Goal: Transaction & Acquisition: Register for event/course

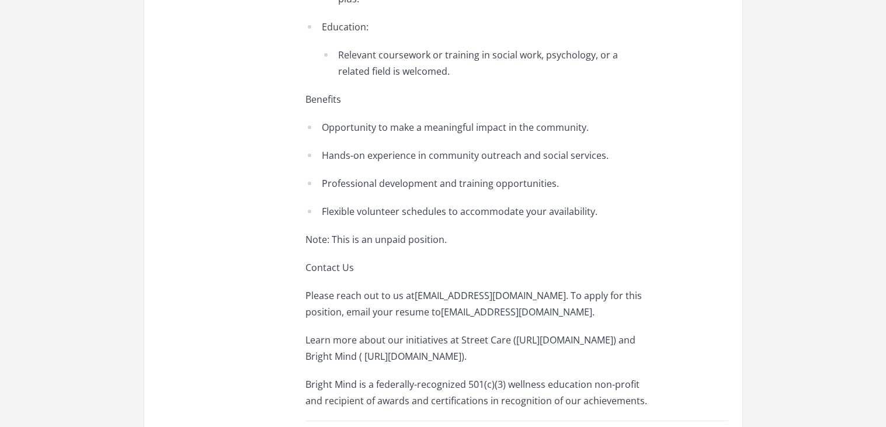
scroll to position [2228, 0]
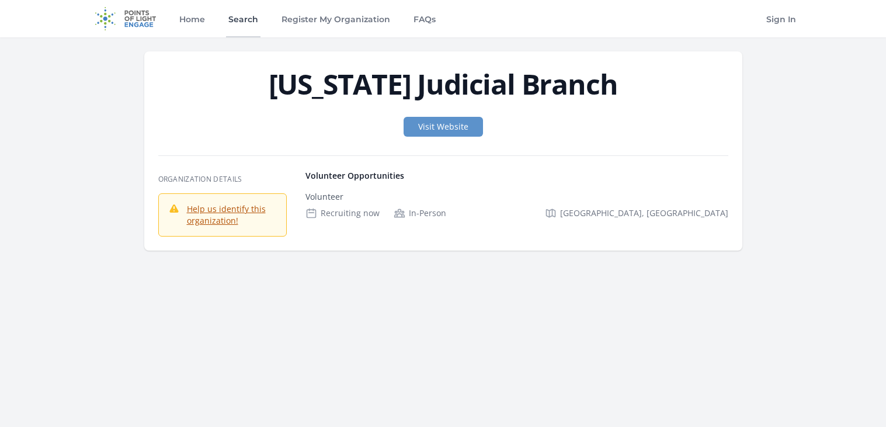
click at [255, 22] on link "Search" at bounding box center [243, 18] width 34 height 37
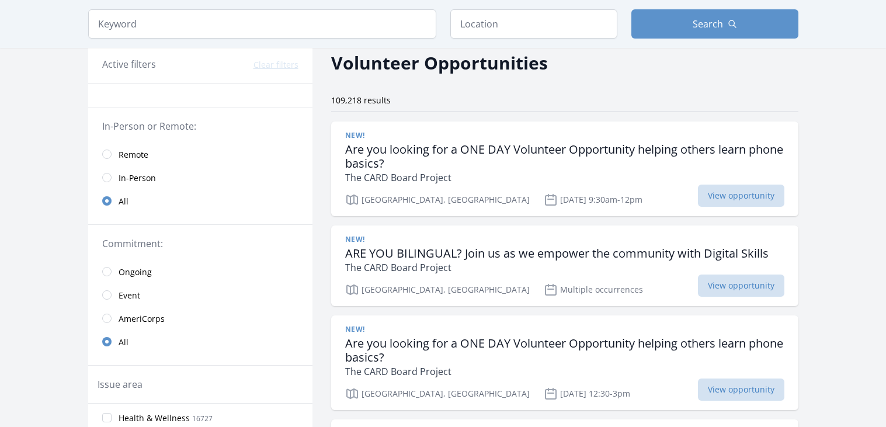
scroll to position [50, 0]
click at [154, 181] on span "In-Person" at bounding box center [137, 178] width 37 height 12
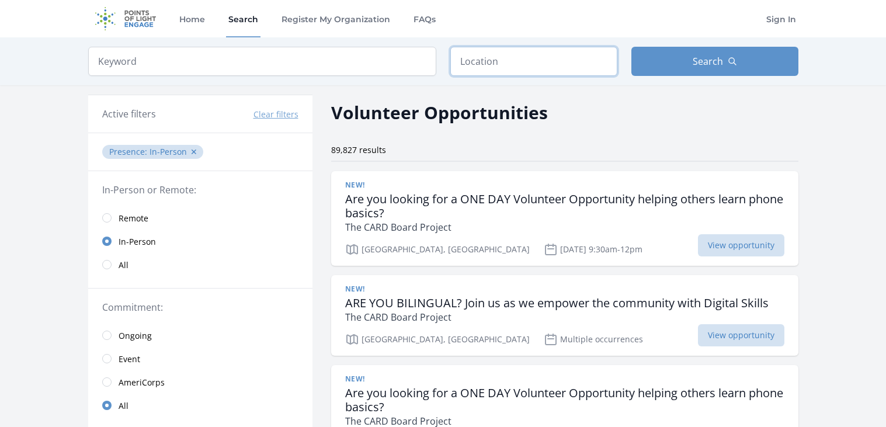
click at [500, 66] on input "text" at bounding box center [533, 61] width 167 height 29
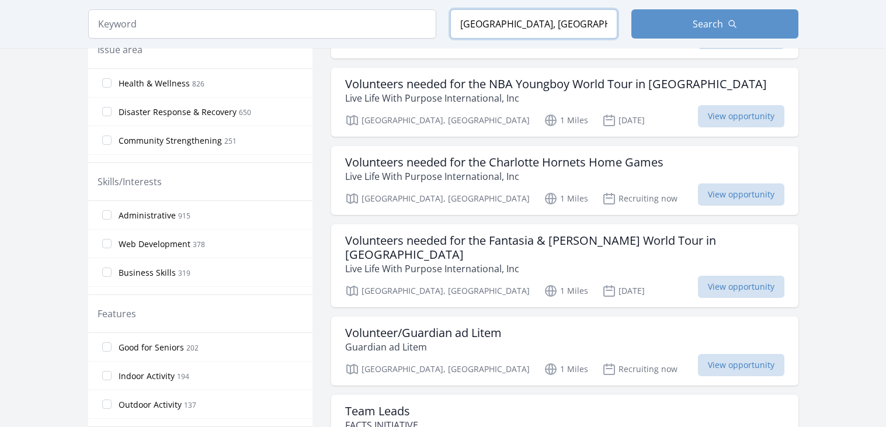
scroll to position [444, 0]
click at [126, 237] on span "Legal" at bounding box center [129, 239] width 20 height 12
click at [112, 237] on input "Legal 49" at bounding box center [106, 237] width 9 height 9
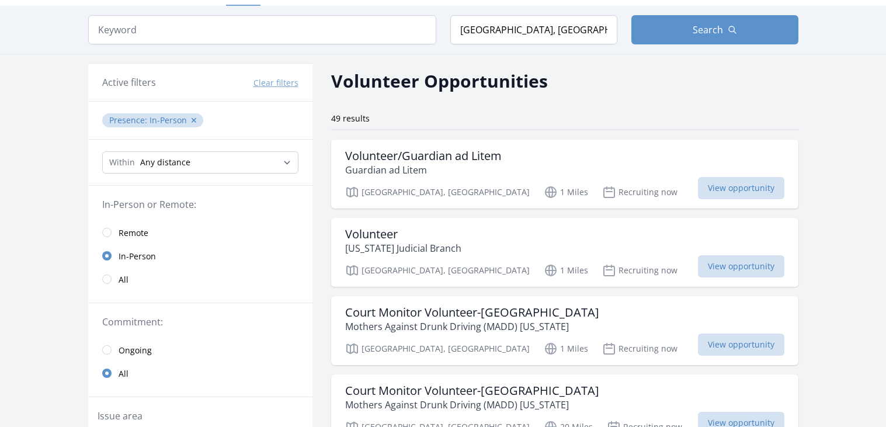
scroll to position [33, 0]
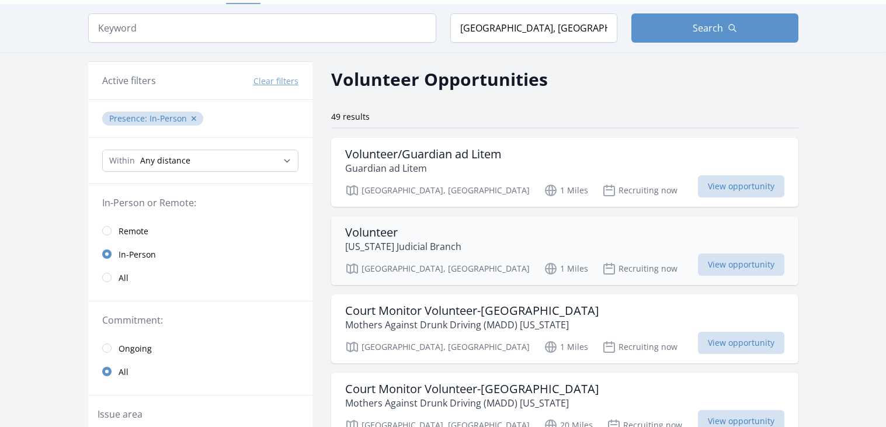
click at [349, 252] on p "North Carolina Judicial Branch" at bounding box center [403, 247] width 116 height 14
click at [395, 318] on p "Mothers Against Drunk Driving (MADD) North Carolina" at bounding box center [472, 325] width 254 height 14
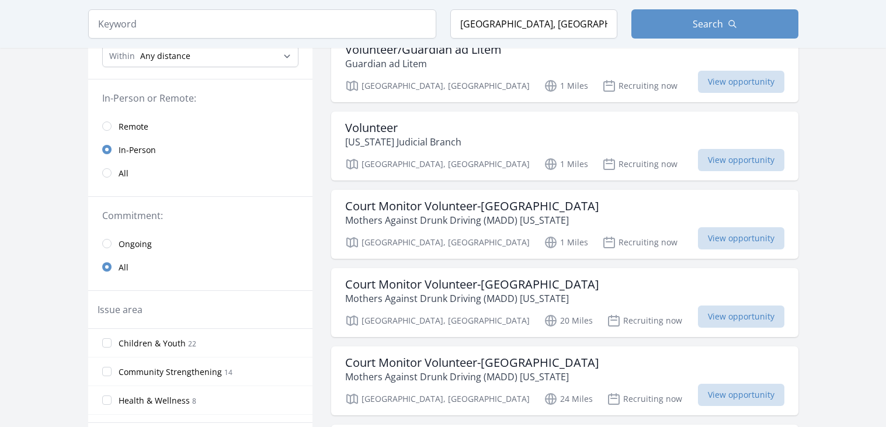
scroll to position [138, 0]
click at [387, 295] on p "Mothers Against Drunk Driving (MADD) North Carolina" at bounding box center [472, 298] width 254 height 14
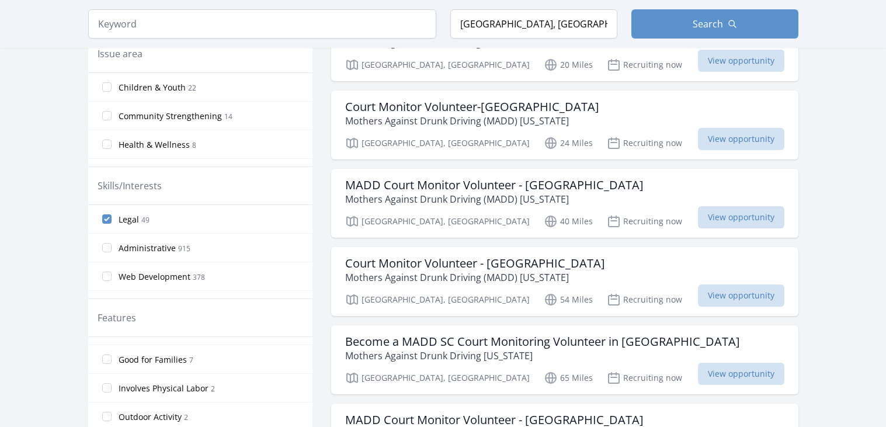
scroll to position [393, 0]
click at [105, 223] on input "Legal 49" at bounding box center [106, 220] width 9 height 9
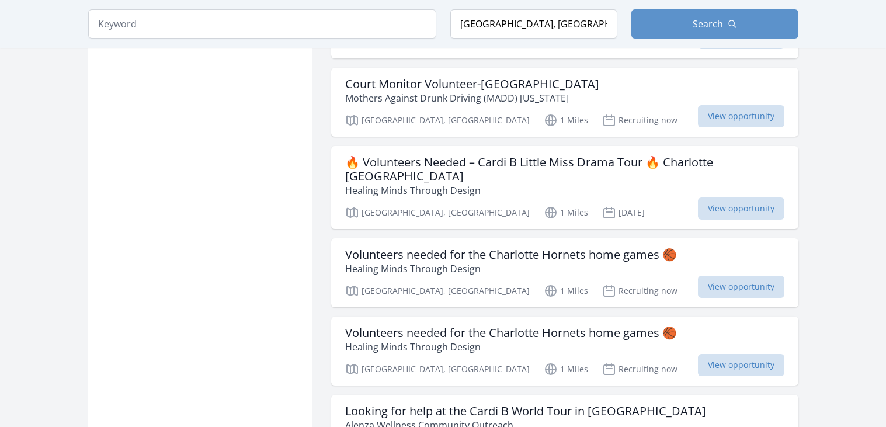
scroll to position [1317, 0]
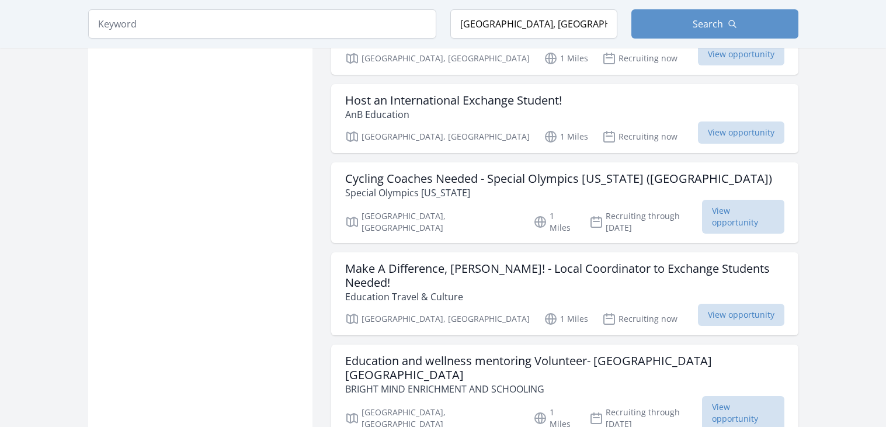
scroll to position [2069, 0]
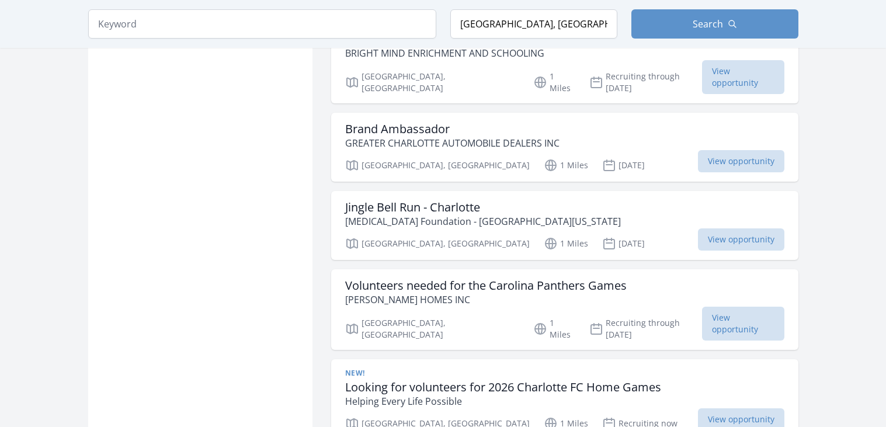
scroll to position [4121, 0]
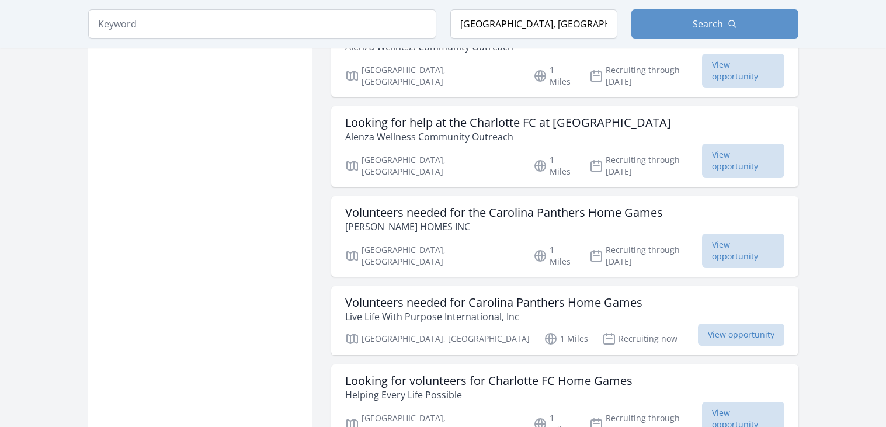
scroll to position [5358, 0]
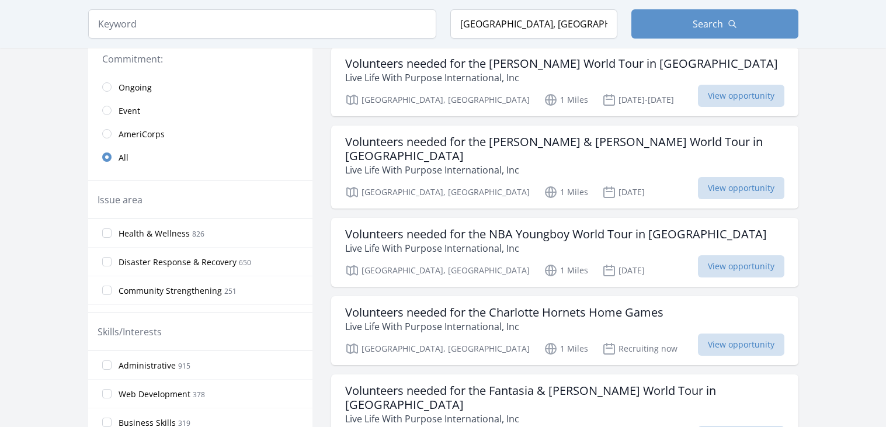
scroll to position [9, 0]
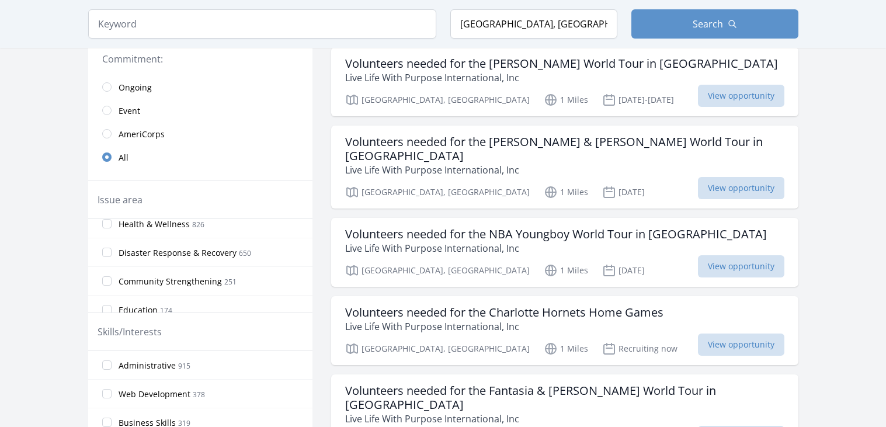
click at [164, 254] on span "Disaster Response & Recovery" at bounding box center [178, 253] width 118 height 12
click at [112, 254] on input "Disaster Response & Recovery 650" at bounding box center [106, 252] width 9 height 9
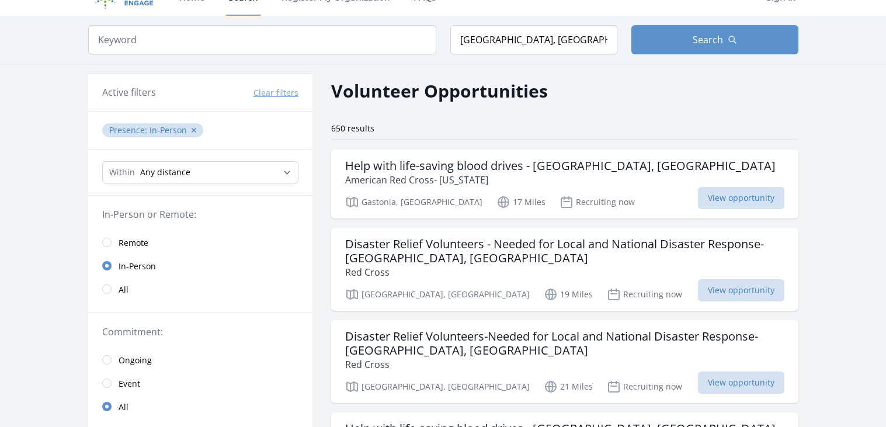
scroll to position [12, 0]
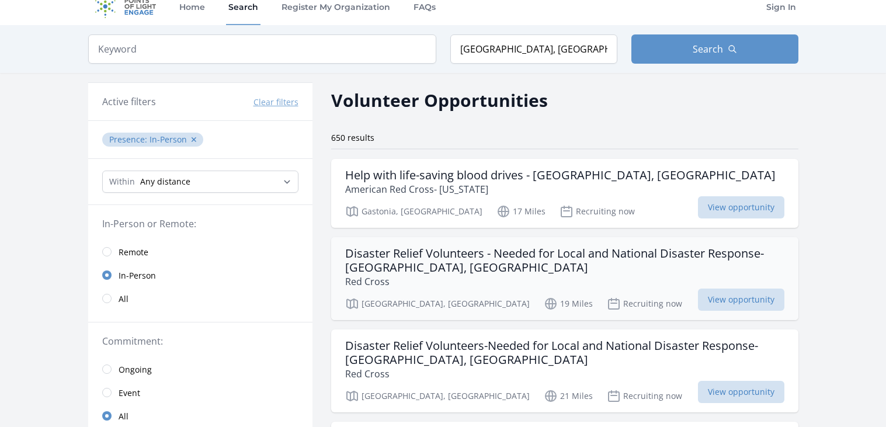
click at [561, 248] on h3 "Disaster Relief Volunteers - Needed for Local and National Disaster Response-Co…" at bounding box center [564, 261] width 439 height 28
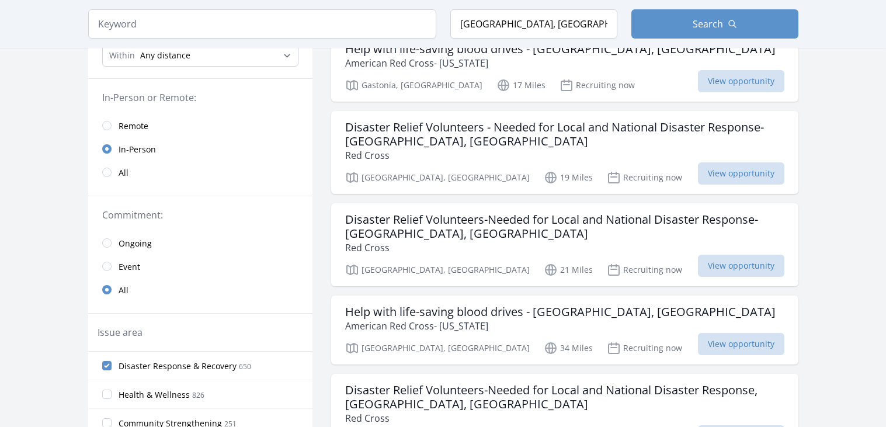
scroll to position [257, 0]
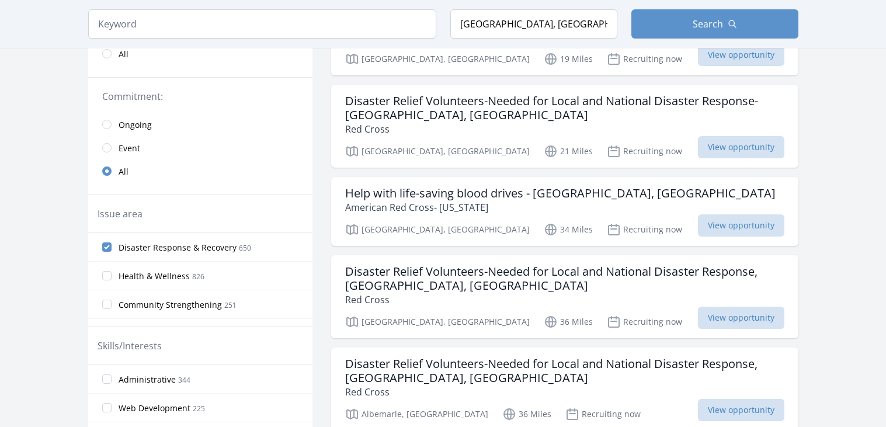
click at [115, 250] on label "Disaster Response & Recovery 650" at bounding box center [200, 246] width 224 height 23
click at [112, 250] on input "Disaster Response & Recovery 650" at bounding box center [106, 246] width 9 height 9
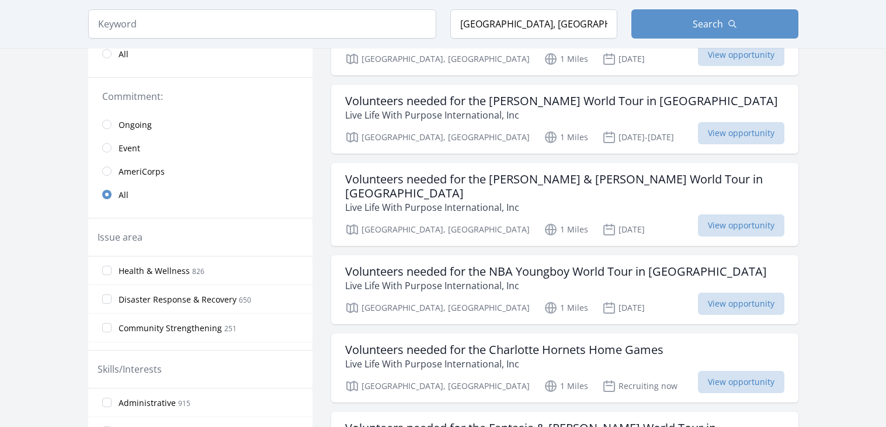
click at [107, 248] on div "Issue area" at bounding box center [200, 237] width 224 height 38
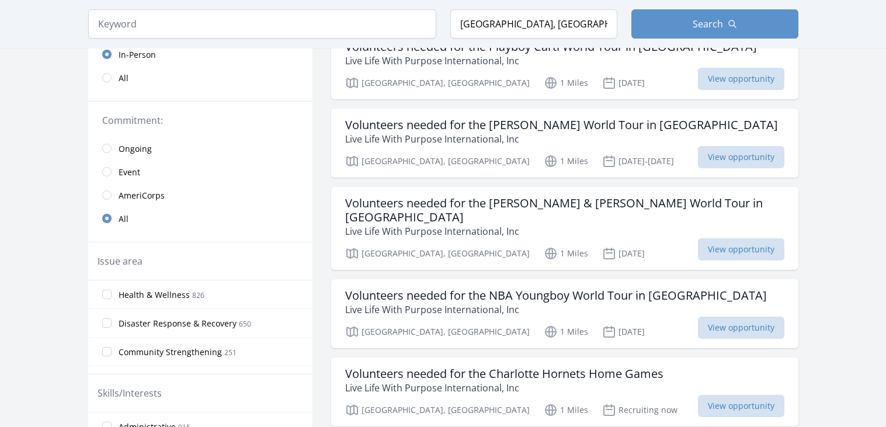
scroll to position [238, 0]
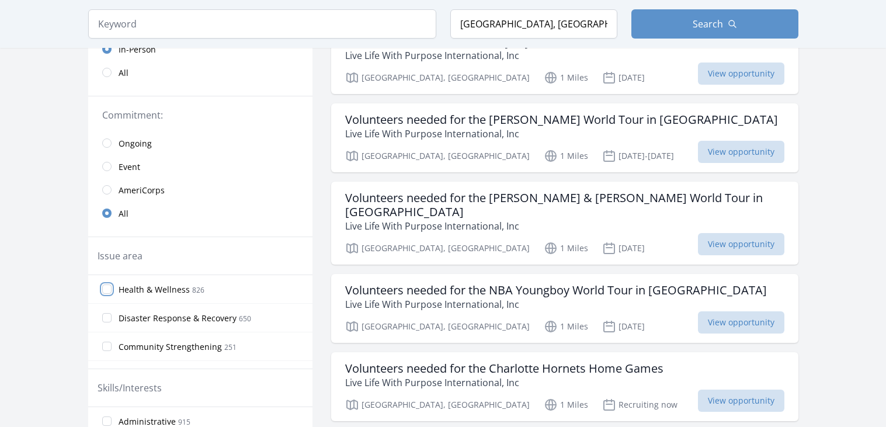
click at [105, 294] on input "Health & Wellness 826" at bounding box center [106, 289] width 9 height 9
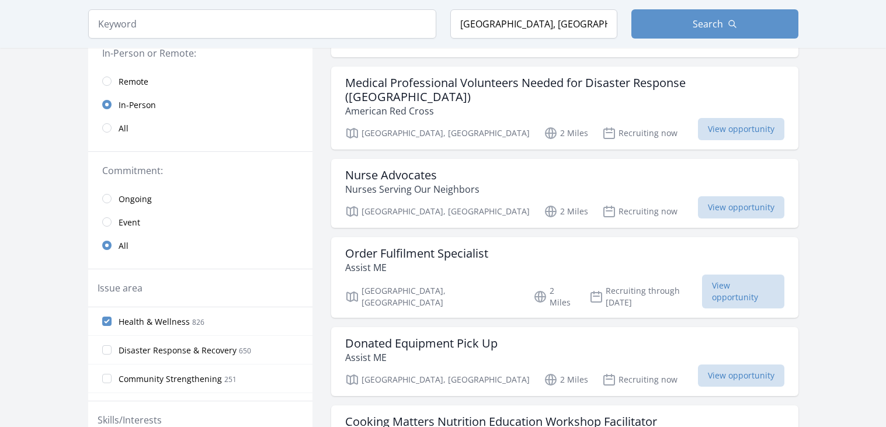
scroll to position [184, 0]
click at [566, 278] on div "Charlotte, NC 2 Miles Recruiting through Dec 22nd View opportunity" at bounding box center [564, 292] width 439 height 29
click at [447, 335] on h3 "Donated Equipment Pick Up" at bounding box center [421, 342] width 152 height 14
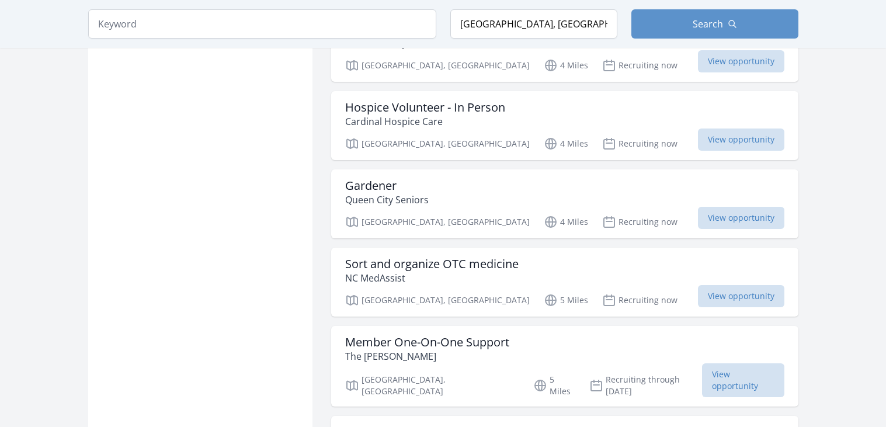
scroll to position [979, 0]
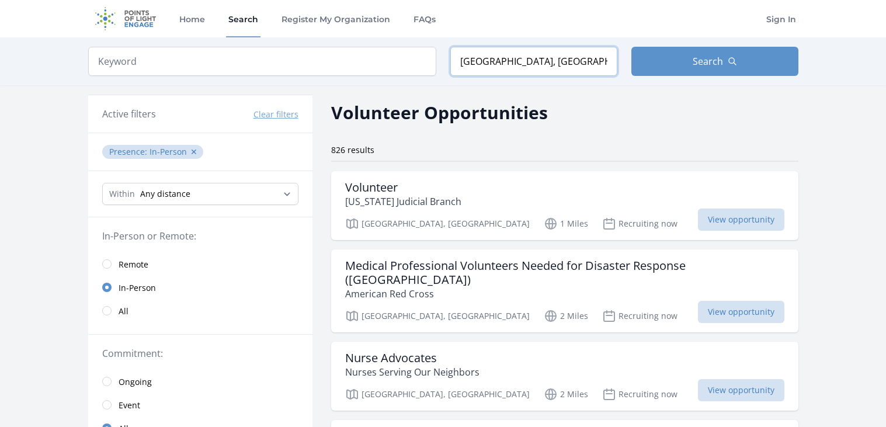
drag, startPoint x: 501, startPoint y: 64, endPoint x: 460, endPoint y: 64, distance: 40.9
click at [460, 64] on input "Charlotte, NC, USA" at bounding box center [533, 61] width 167 height 29
type input "Concord, NC, USA"
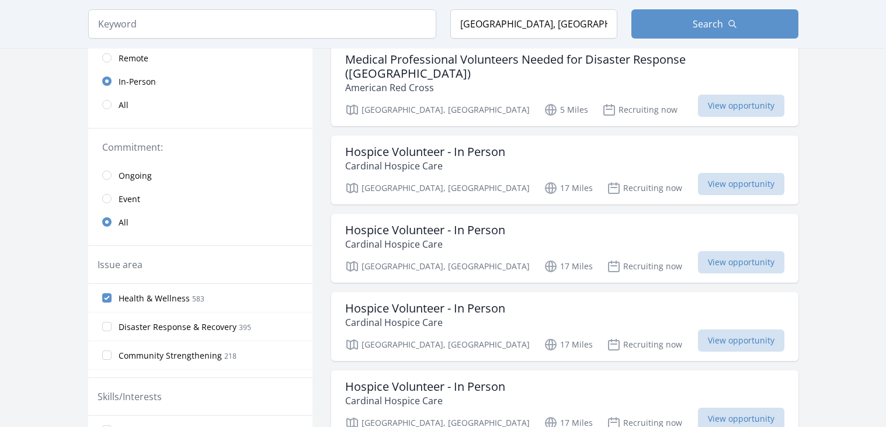
scroll to position [203, 0]
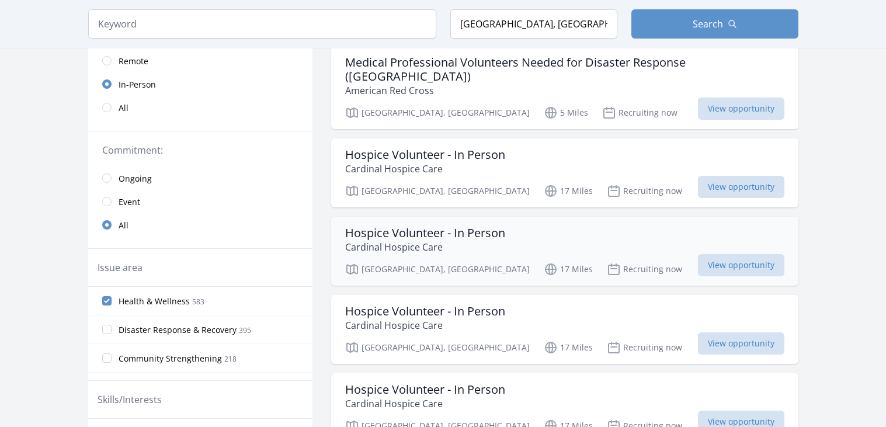
click at [419, 247] on p "Cardinal Hospice Care" at bounding box center [425, 247] width 160 height 14
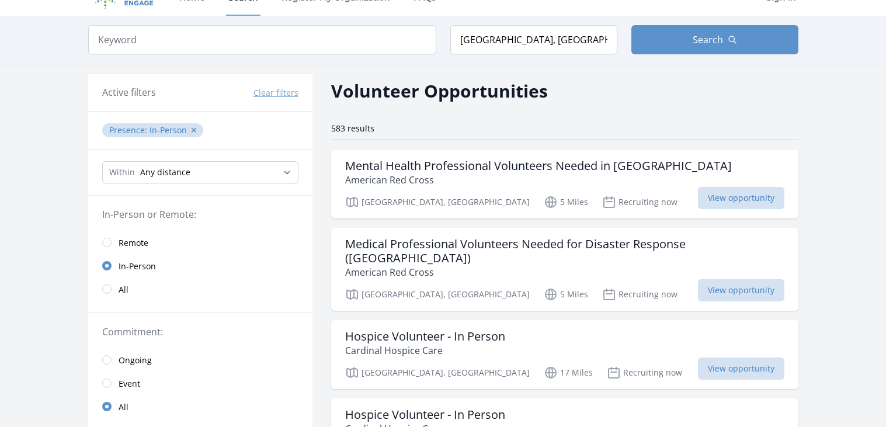
scroll to position [0, 0]
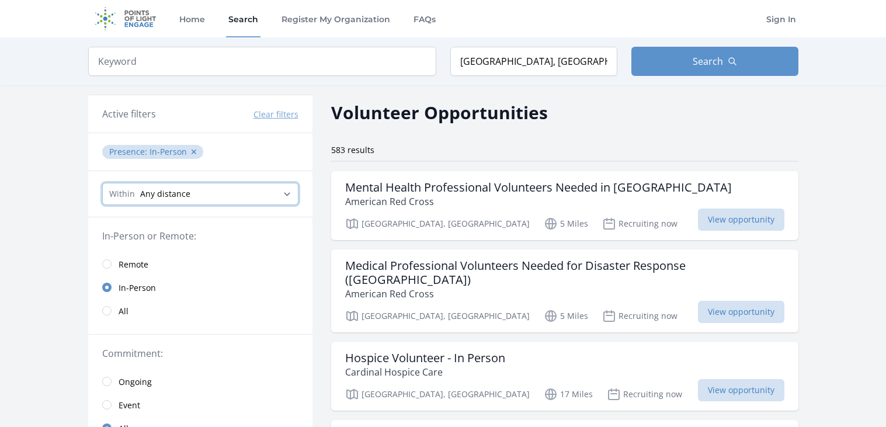
click at [210, 192] on select "Any distance , 5 Miles , 20 Miles , 50 Miles , 100 Miles" at bounding box center [200, 194] width 196 height 22
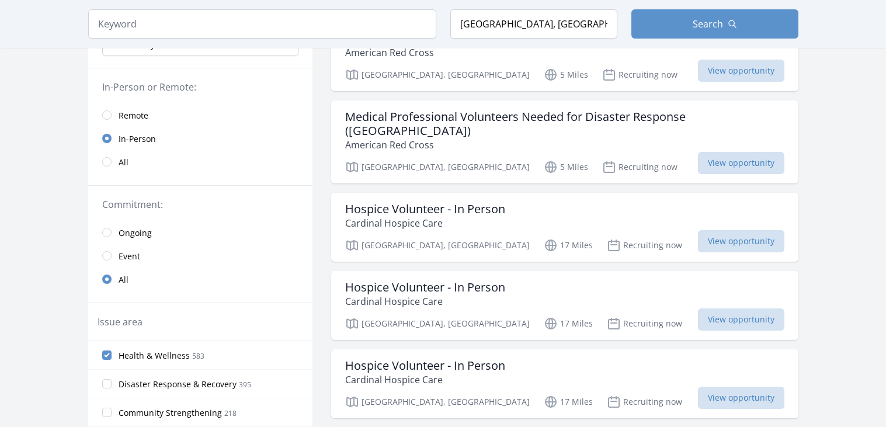
scroll to position [183, 0]
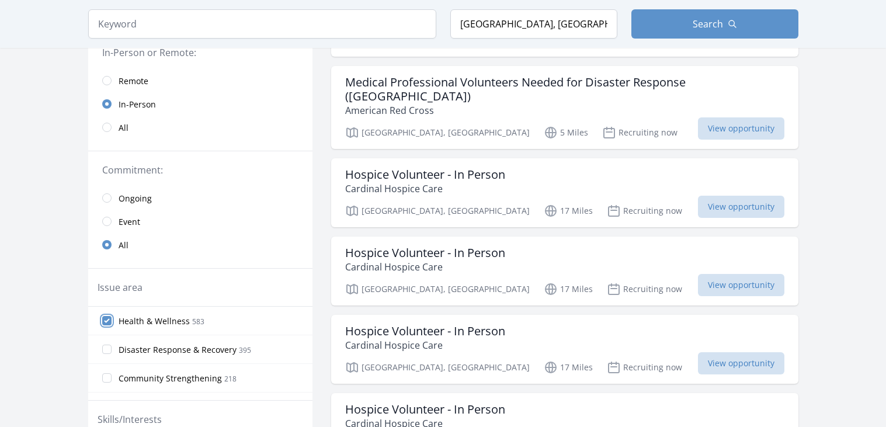
click at [102, 318] on input "Health & Wellness 583" at bounding box center [106, 320] width 9 height 9
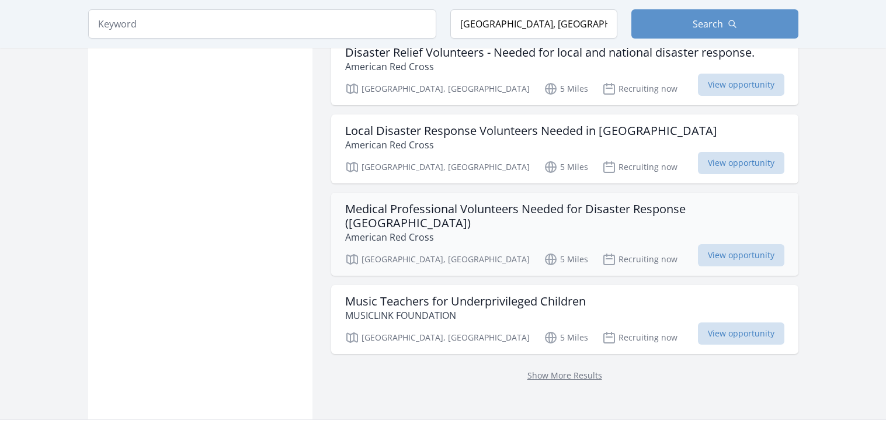
scroll to position [1428, 0]
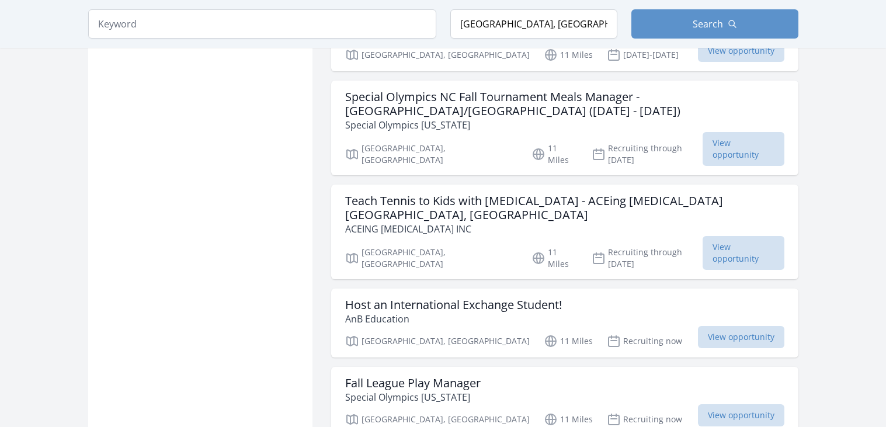
scroll to position [2908, 0]
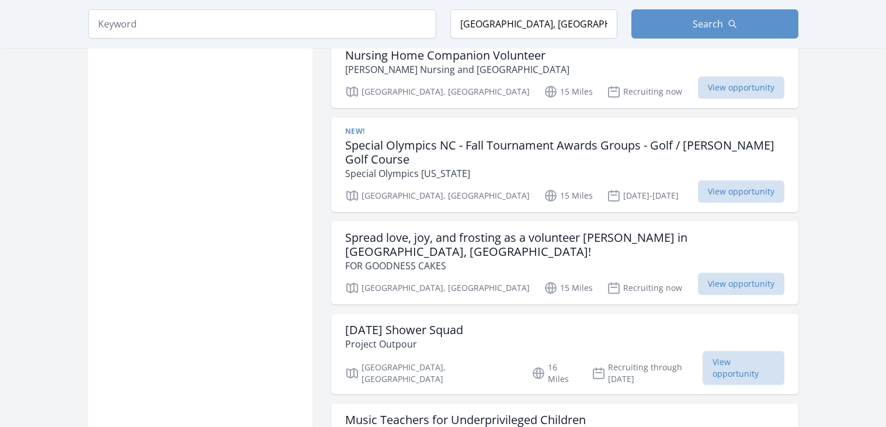
scroll to position [4585, 0]
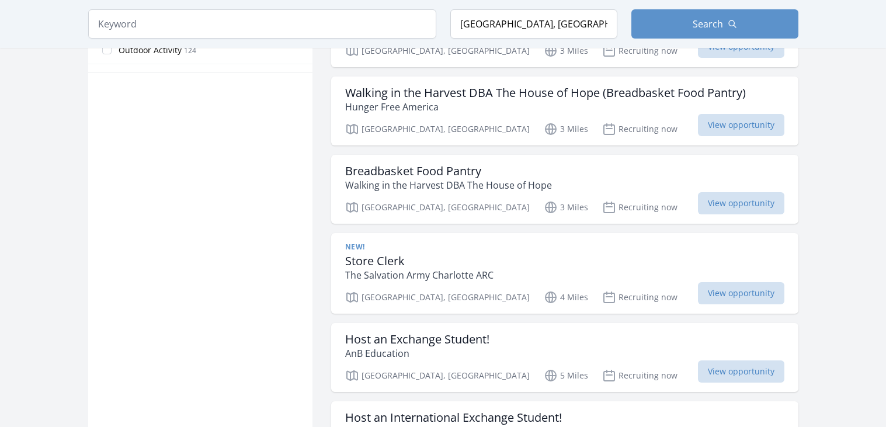
scroll to position [802, 0]
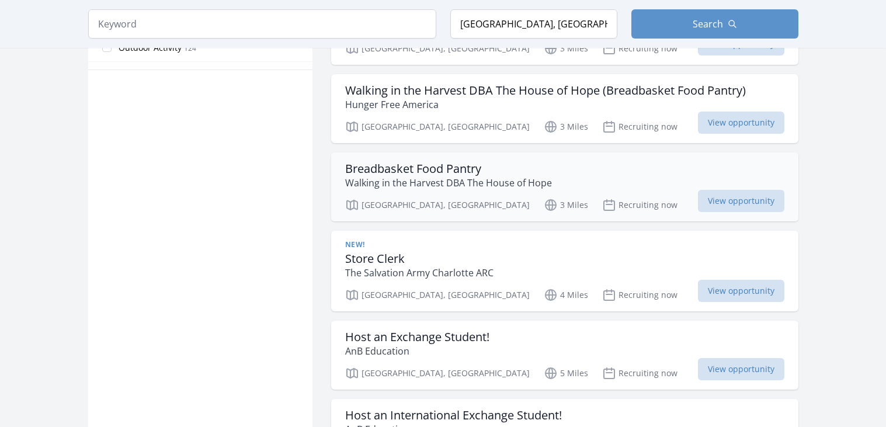
click at [625, 172] on div "Breadbasket Food Pantry Walking in the Harvest DBA The House of Hope" at bounding box center [564, 176] width 439 height 28
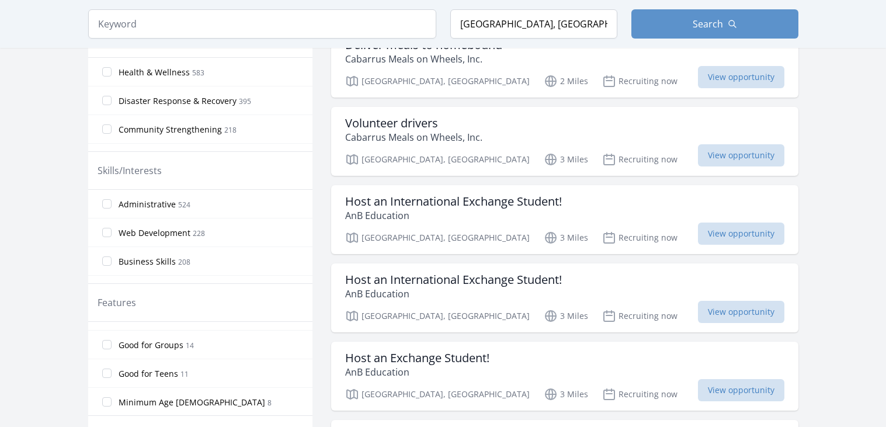
scroll to position [189, 0]
click at [131, 377] on span "Good for Teens" at bounding box center [149, 377] width 60 height 12
click at [112, 377] on input "Good for Teens 11" at bounding box center [106, 376] width 9 height 9
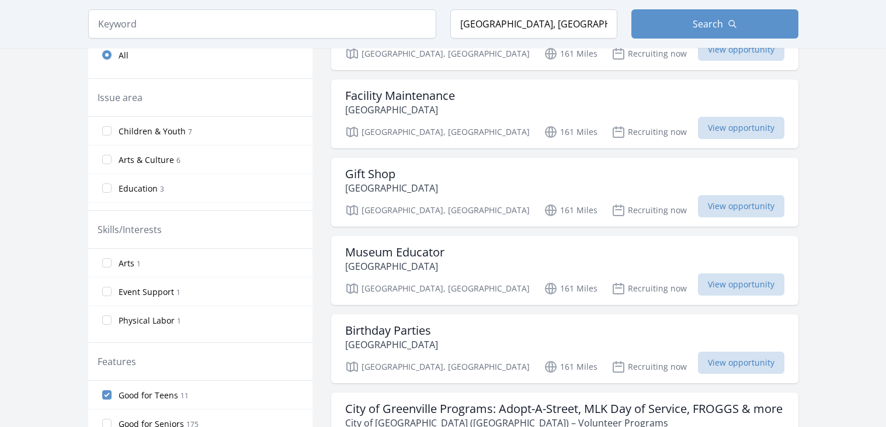
scroll to position [339, 0]
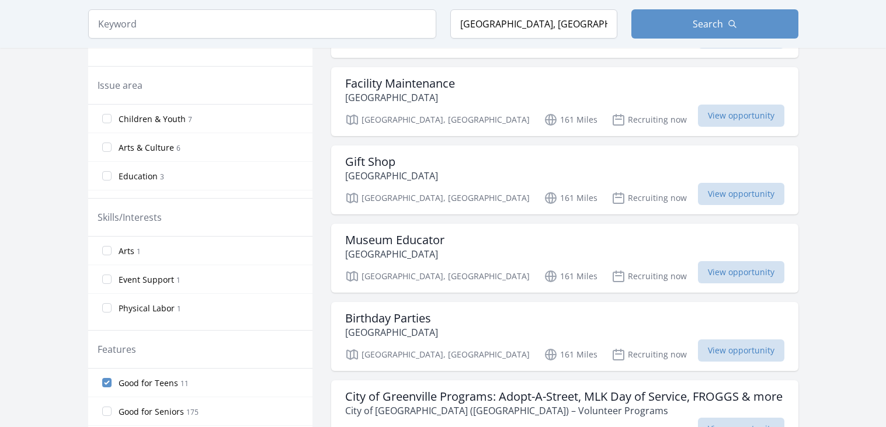
click at [161, 382] on span "Good for Teens" at bounding box center [149, 383] width 60 height 12
click at [112, 382] on input "Good for Teens 11" at bounding box center [106, 382] width 9 height 9
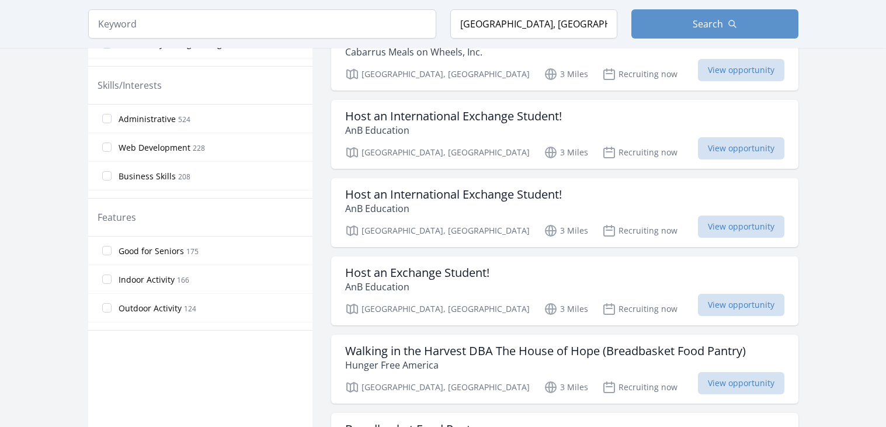
scroll to position [618, 0]
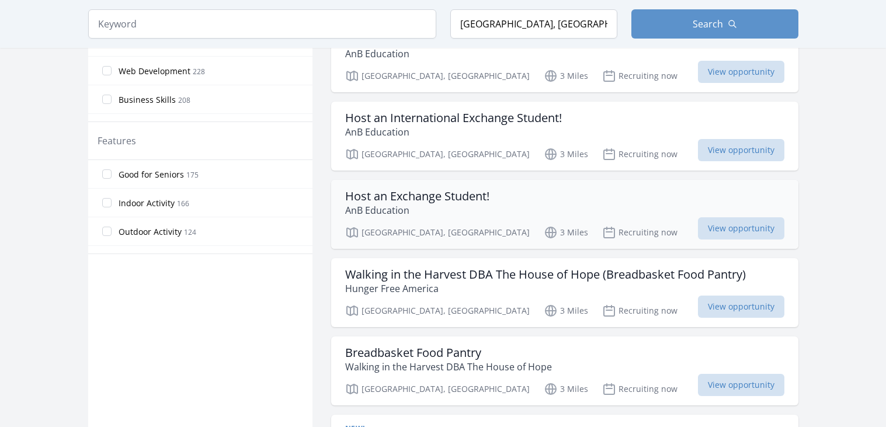
click at [484, 206] on p "AnB Education" at bounding box center [417, 210] width 144 height 14
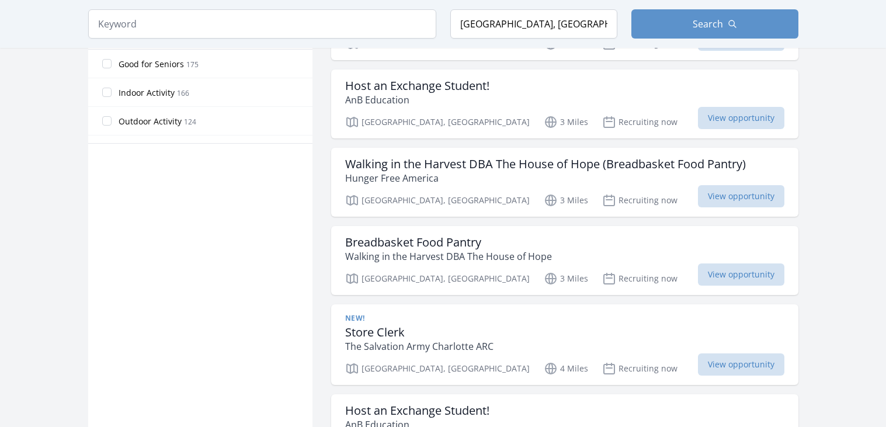
scroll to position [729, 0]
click at [377, 240] on h3 "Breadbasket Food Pantry" at bounding box center [448, 242] width 207 height 14
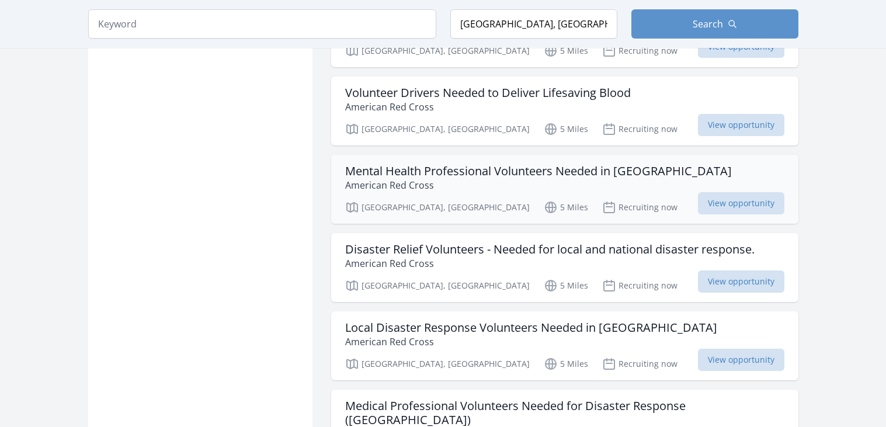
scroll to position [1323, 0]
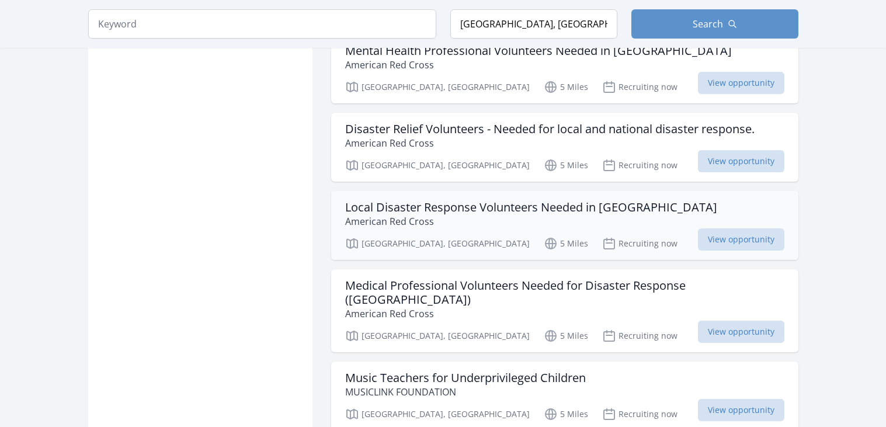
click at [502, 228] on p "American Red Cross" at bounding box center [531, 221] width 372 height 14
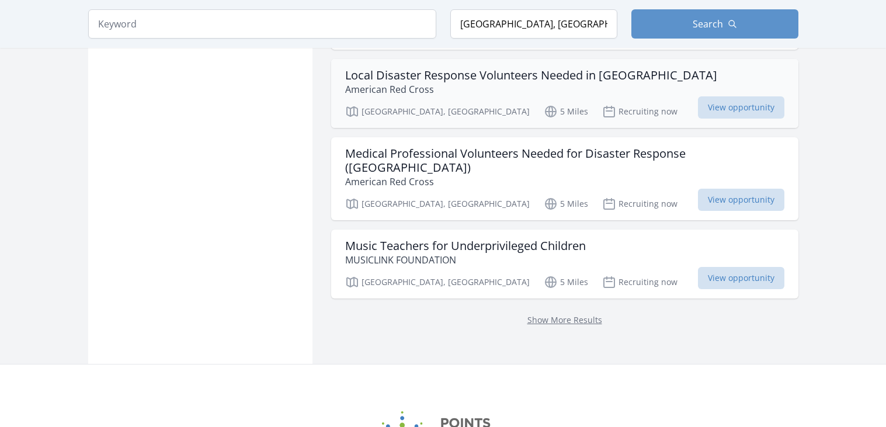
scroll to position [1456, 0]
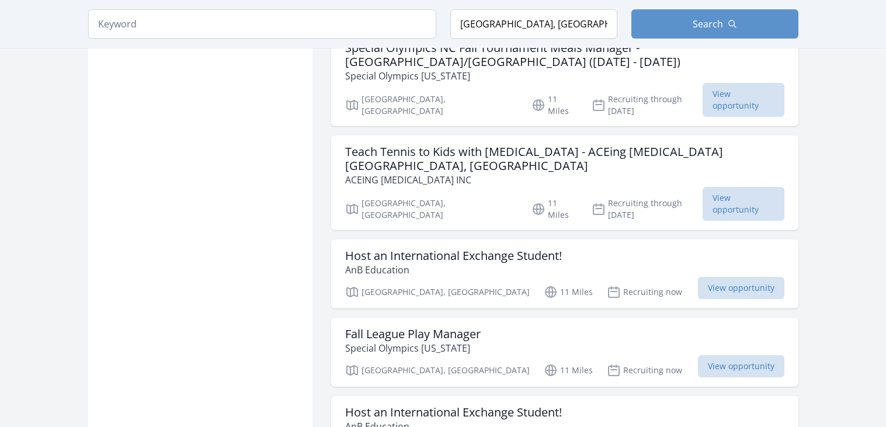
scroll to position [2961, 0]
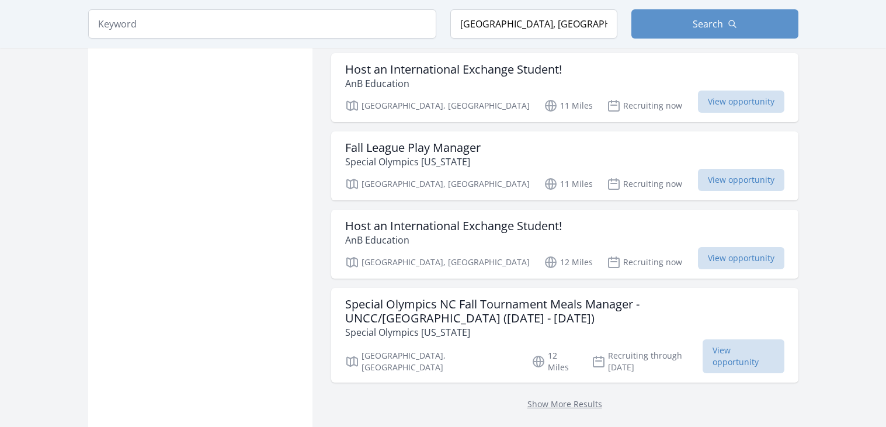
scroll to position [3142, 0]
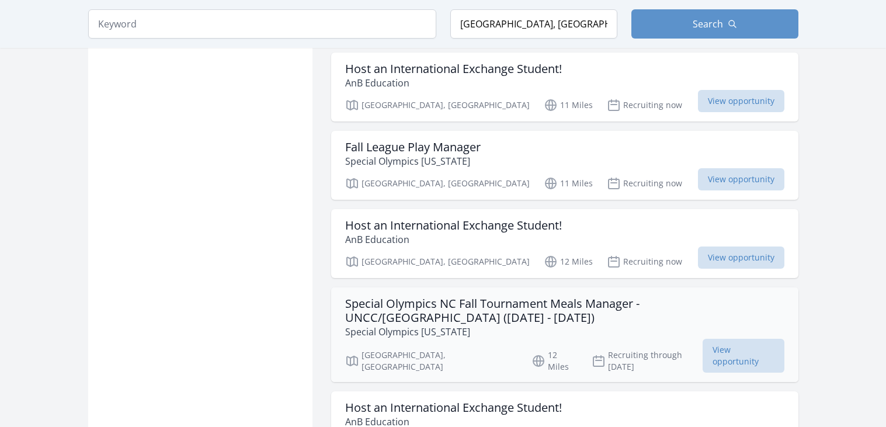
click at [664, 297] on h3 "Special Olympics NC Fall Tournament Meals Manager - UNCC/Charlotte (Nov 14 - No…" at bounding box center [564, 311] width 439 height 28
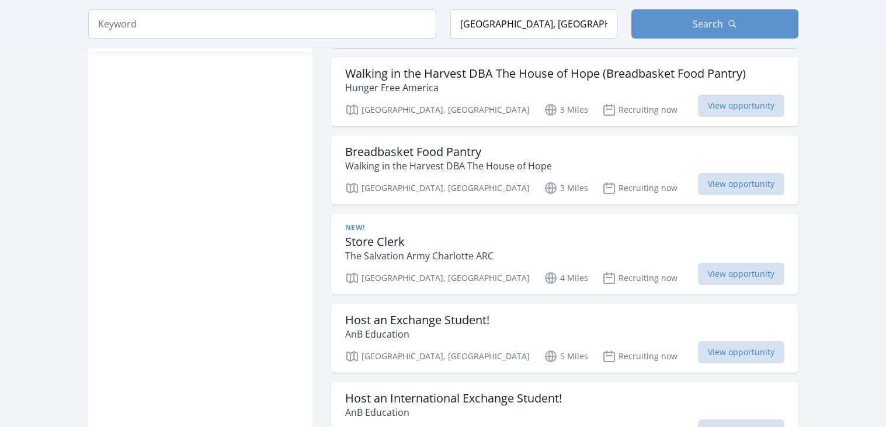
scroll to position [817, 0]
click at [582, 113] on div "Concord, NC 3 Miles Recruiting now View opportunity" at bounding box center [564, 109] width 439 height 18
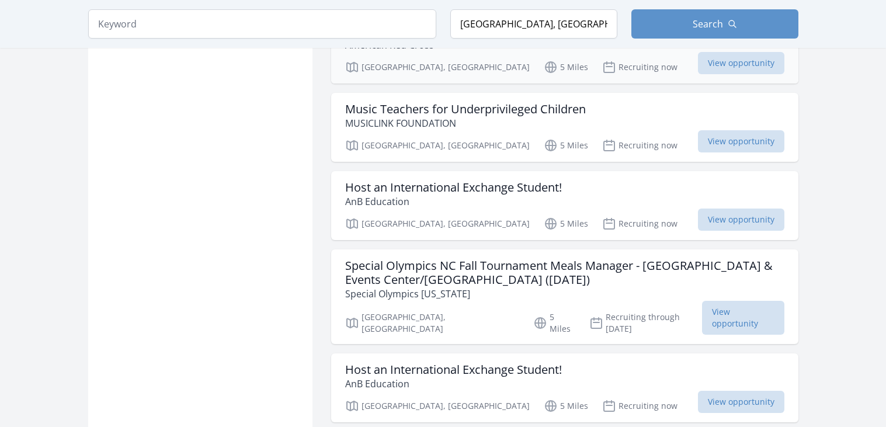
scroll to position [1595, 0]
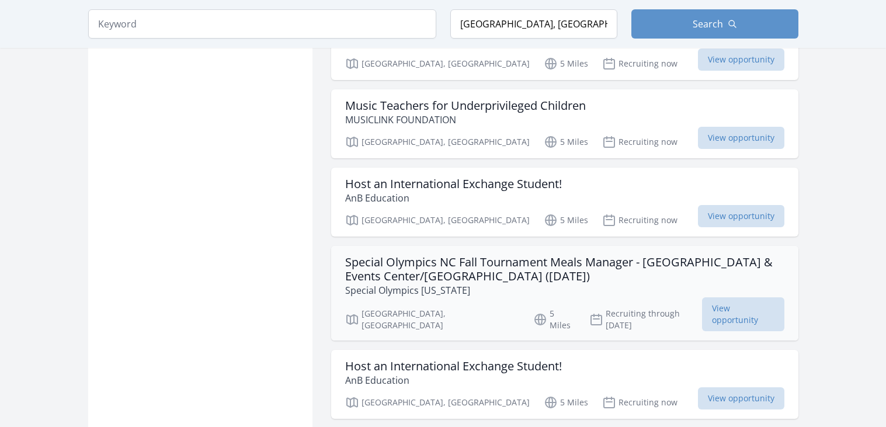
click at [462, 279] on h3 "Special Olympics NC Fall Tournament Meals Manager - [GEOGRAPHIC_DATA] & Events …" at bounding box center [564, 269] width 439 height 28
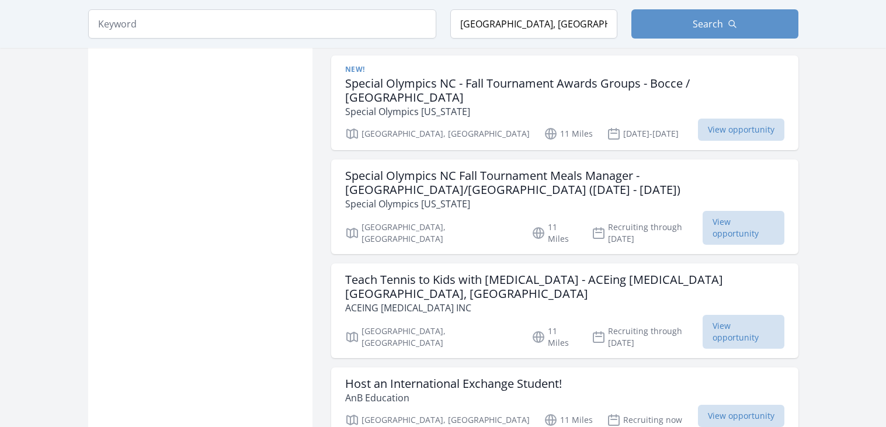
scroll to position [2822, 0]
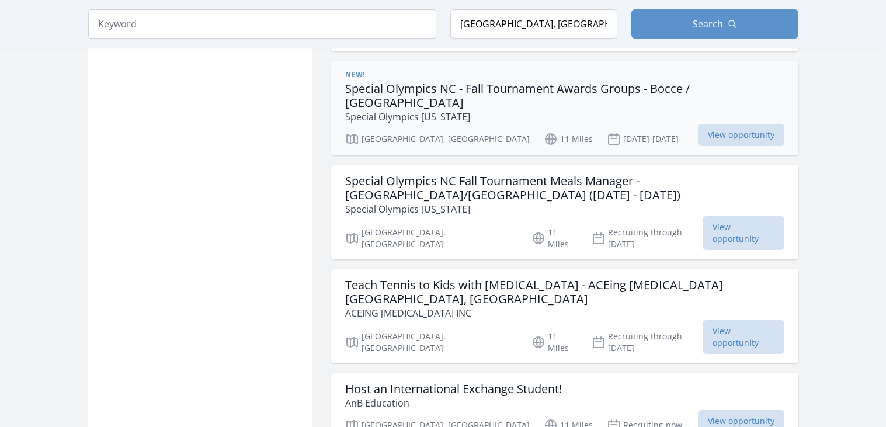
click at [591, 110] on p "Special Olympics [US_STATE]" at bounding box center [564, 117] width 439 height 14
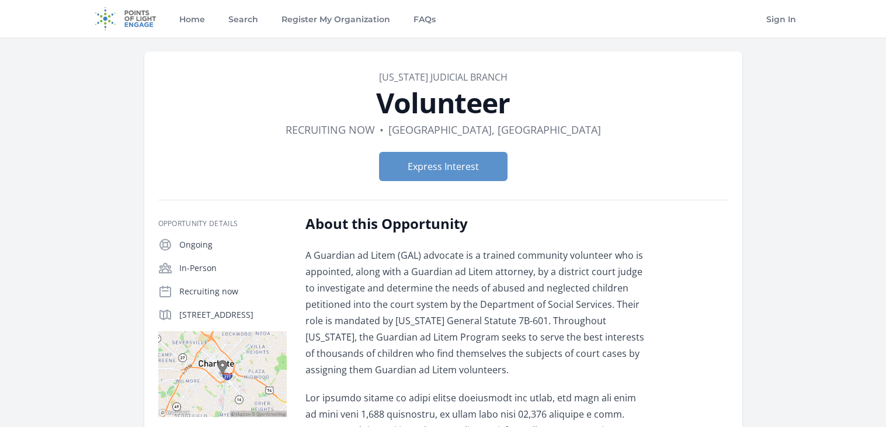
scroll to position [22, 0]
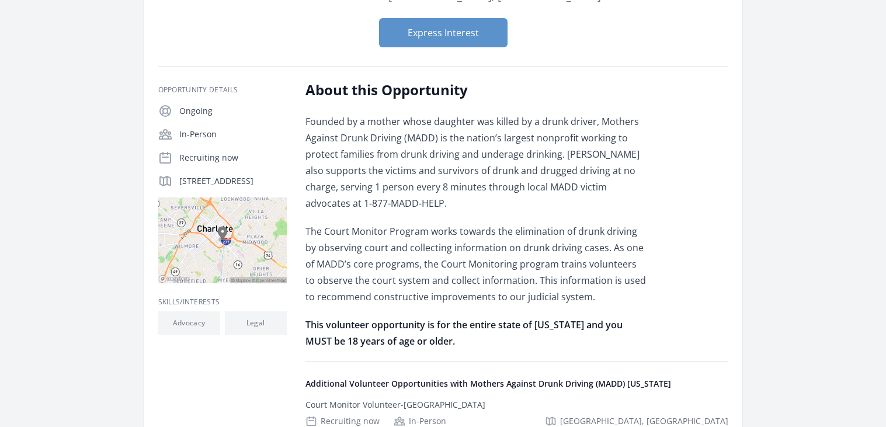
scroll to position [165, 0]
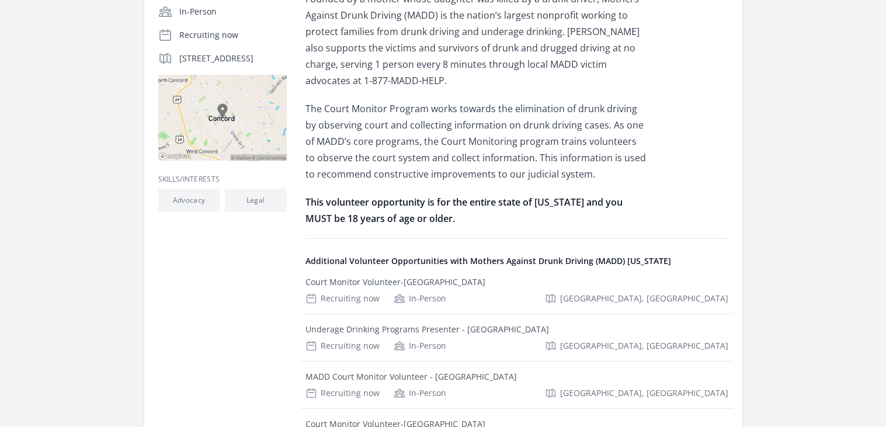
scroll to position [296, 0]
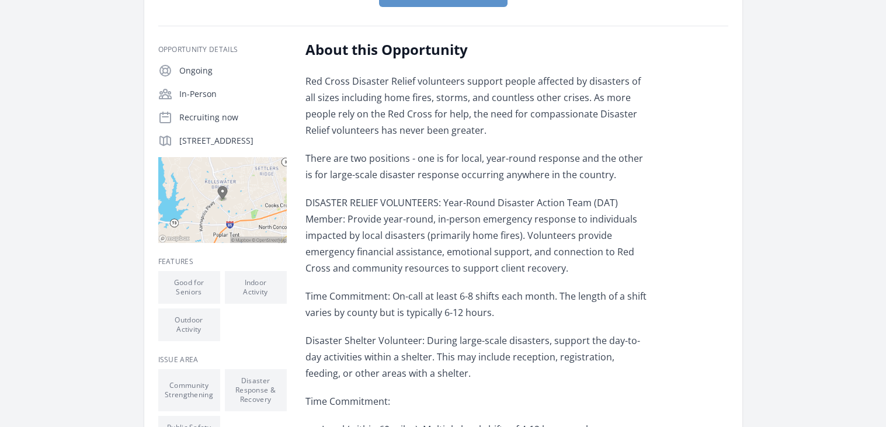
scroll to position [213, 0]
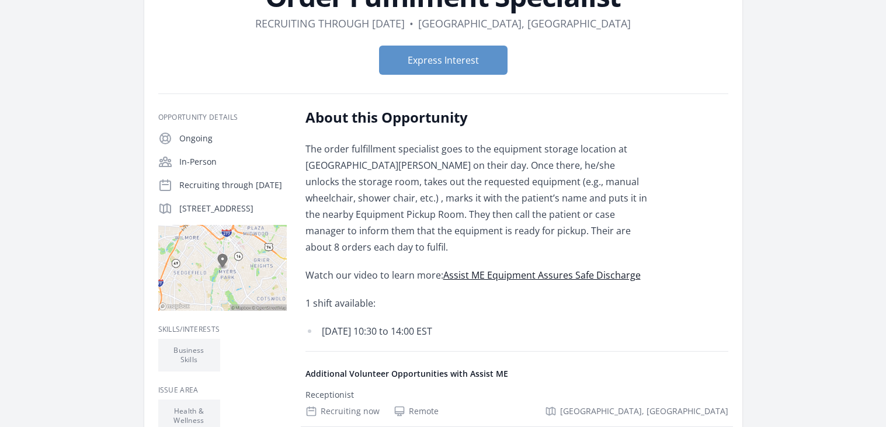
scroll to position [112, 0]
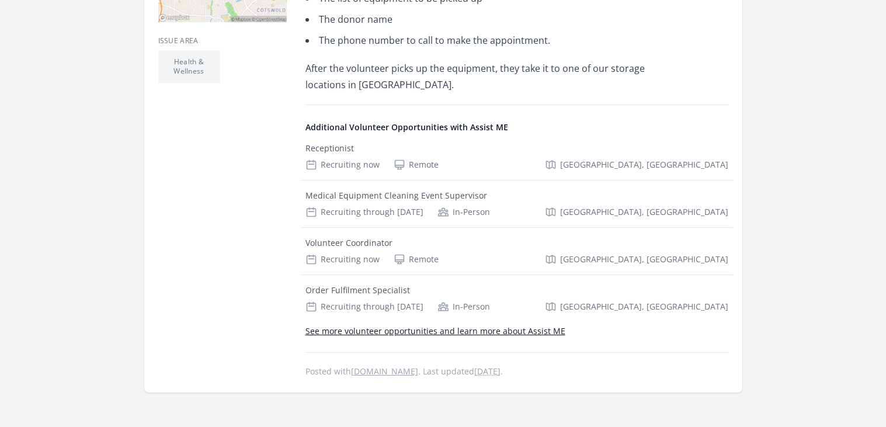
scroll to position [396, 0]
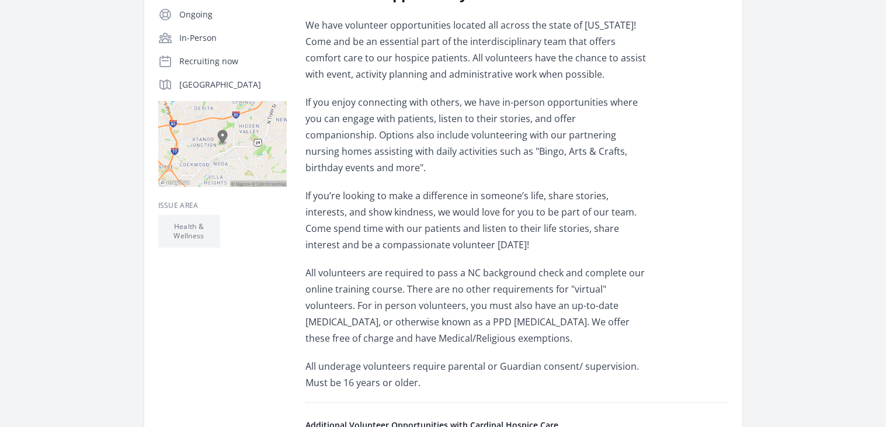
scroll to position [241, 0]
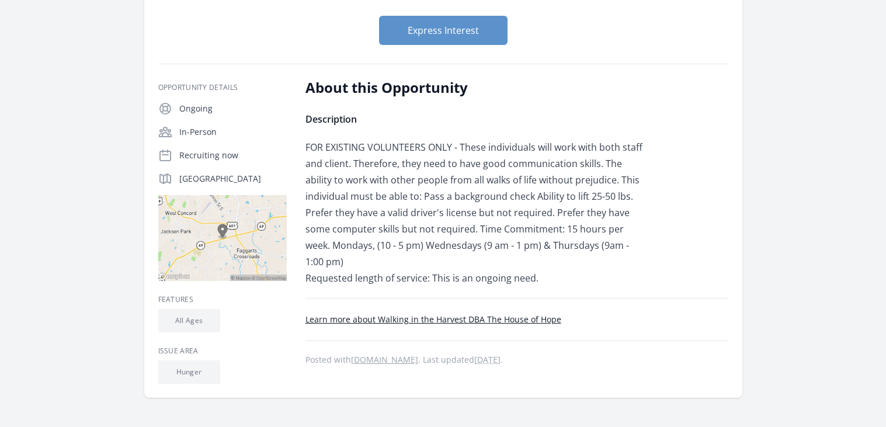
scroll to position [138, 0]
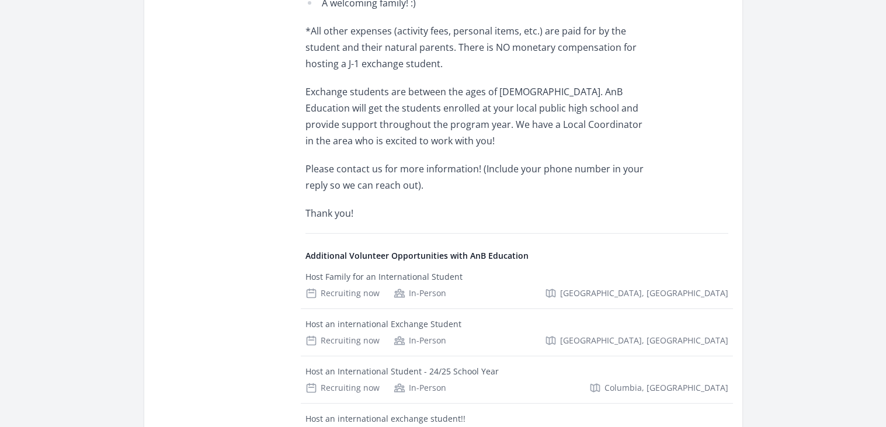
scroll to position [438, 0]
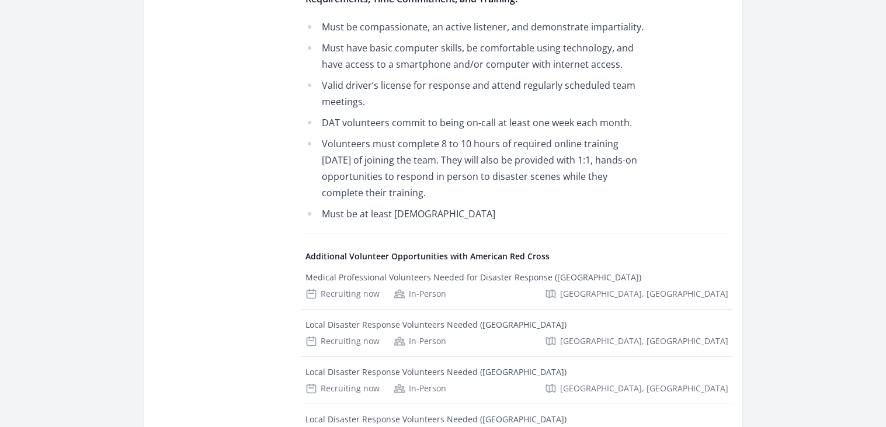
scroll to position [472, 0]
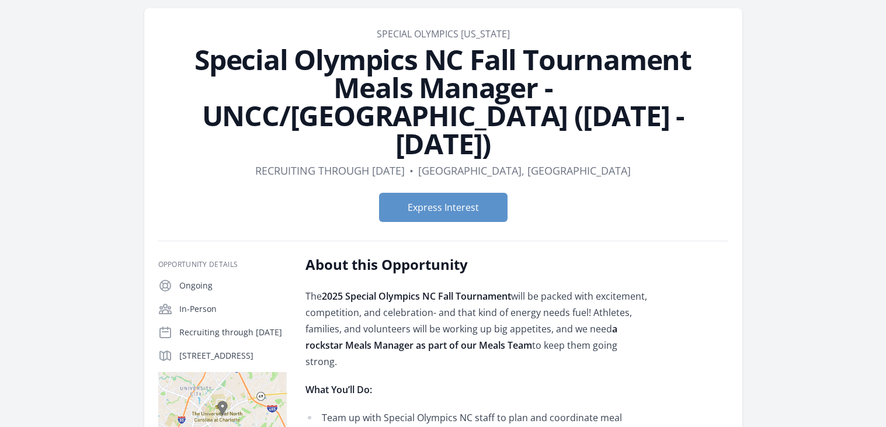
scroll to position [36, 0]
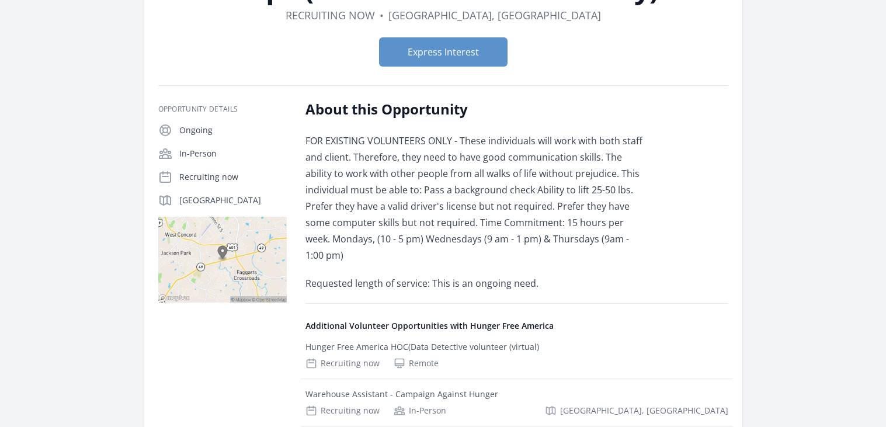
scroll to position [146, 0]
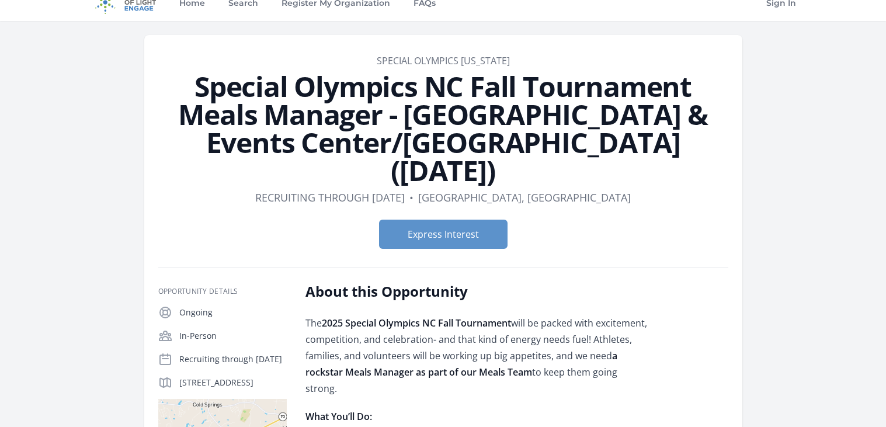
scroll to position [1, 0]
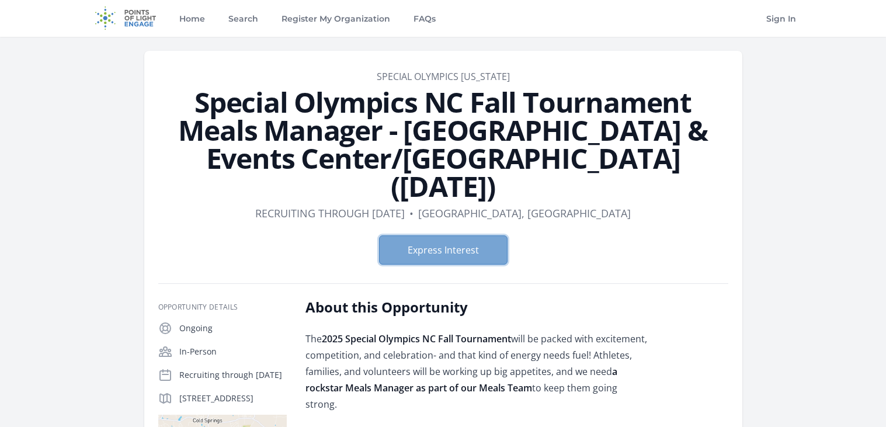
click at [468, 235] on button "Express Interest" at bounding box center [443, 249] width 129 height 29
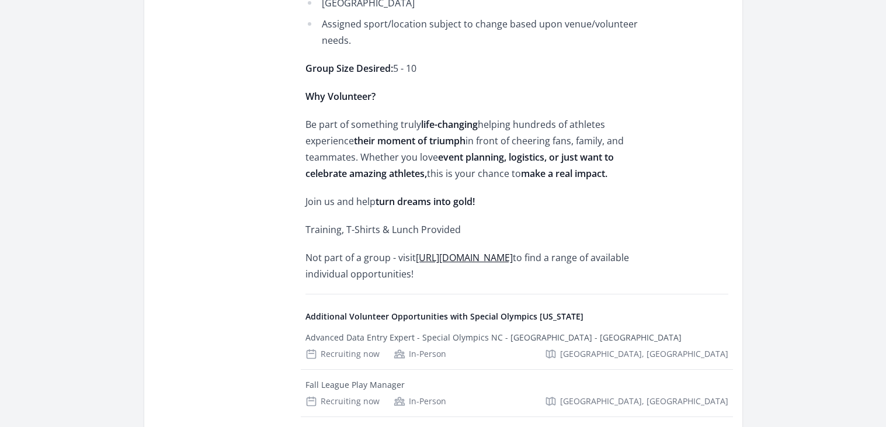
scroll to position [559, 0]
click at [465, 263] on link "[URL][DOMAIN_NAME]" at bounding box center [464, 257] width 97 height 13
